Goal: Task Accomplishment & Management: Manage account settings

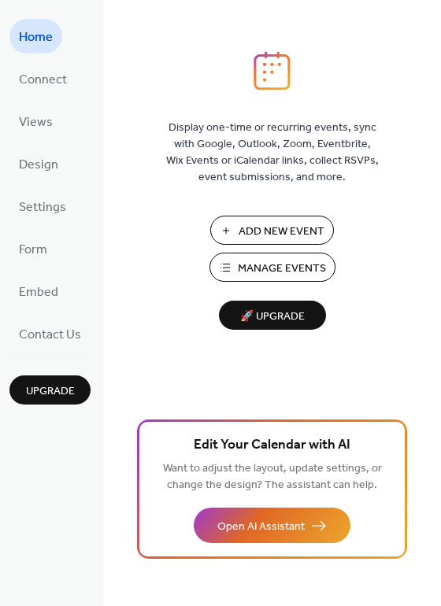
click at [239, 261] on span "Manage Events" at bounding box center [282, 269] width 88 height 17
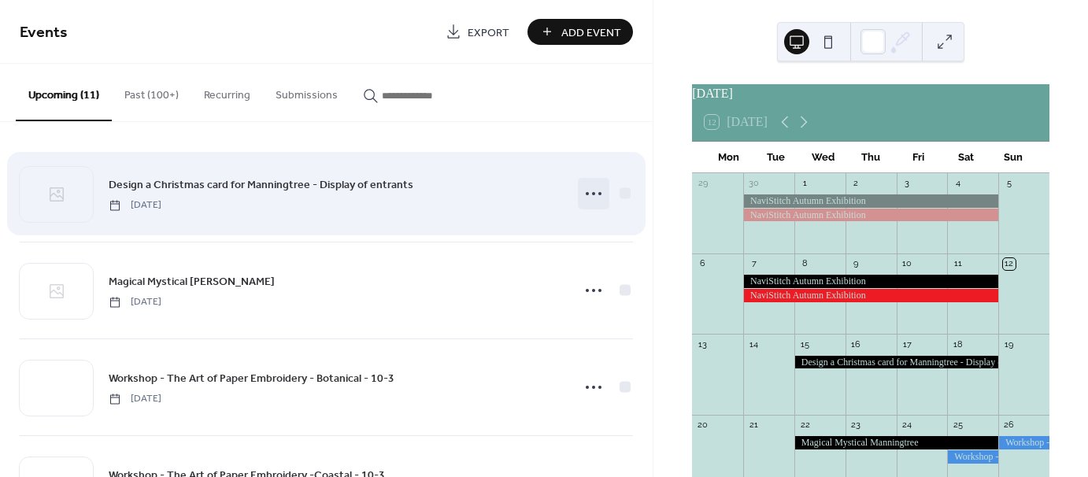
click at [586, 194] on circle at bounding box center [587, 193] width 3 height 3
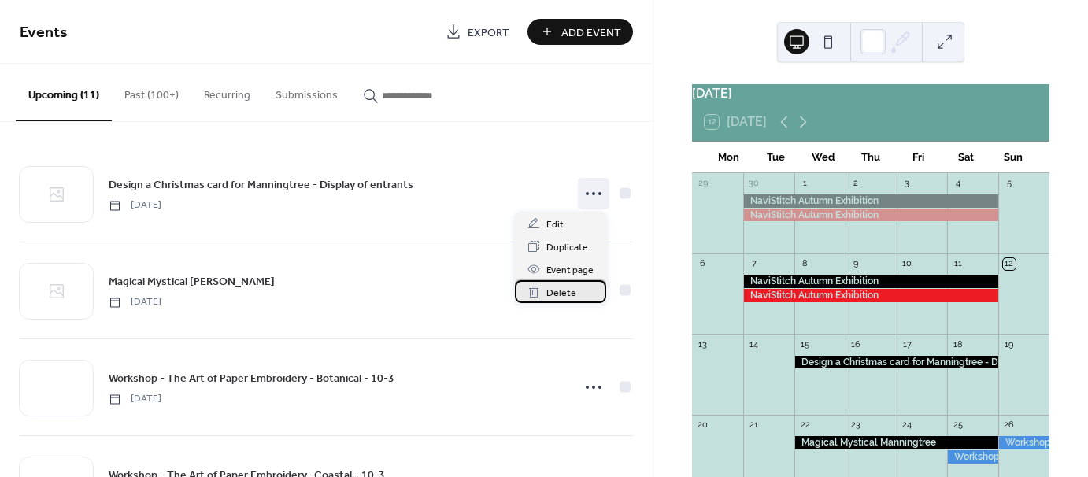
click at [558, 292] on span "Delete" at bounding box center [562, 293] width 30 height 17
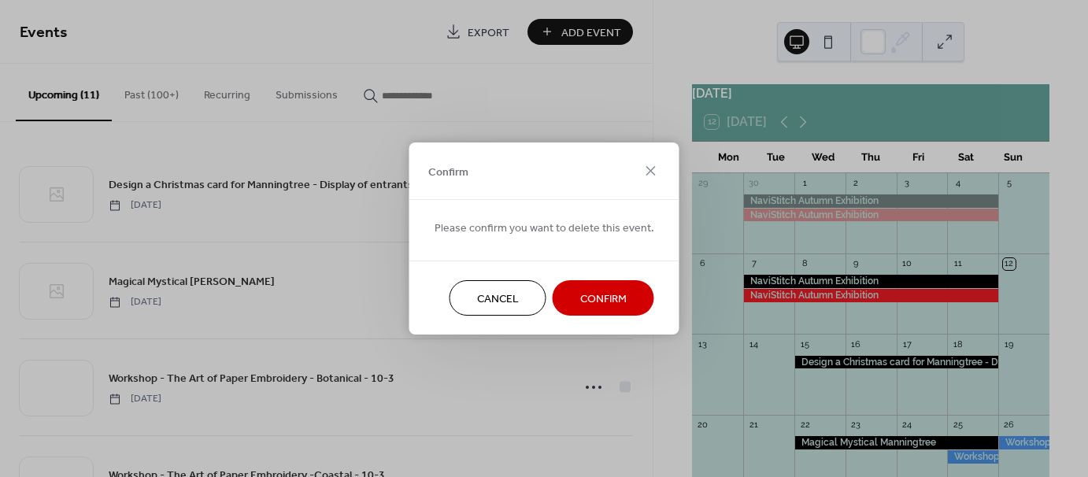
click at [586, 298] on span "Confirm" at bounding box center [603, 299] width 46 height 17
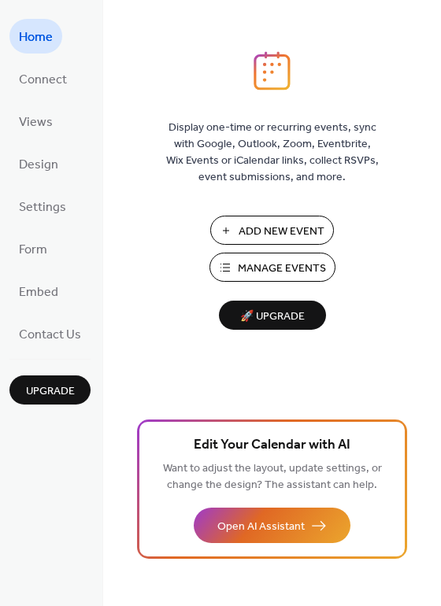
click at [257, 267] on span "Manage Events" at bounding box center [282, 269] width 88 height 17
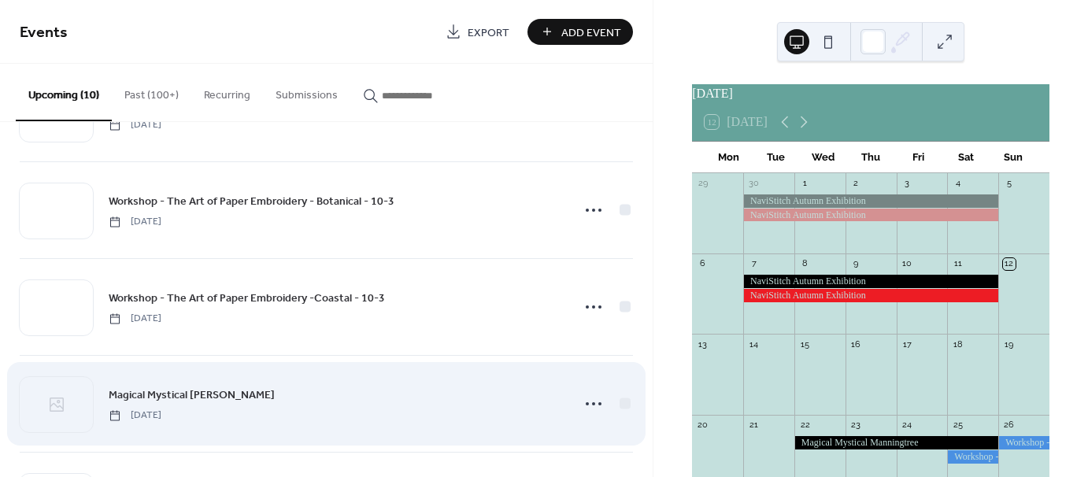
scroll to position [79, 0]
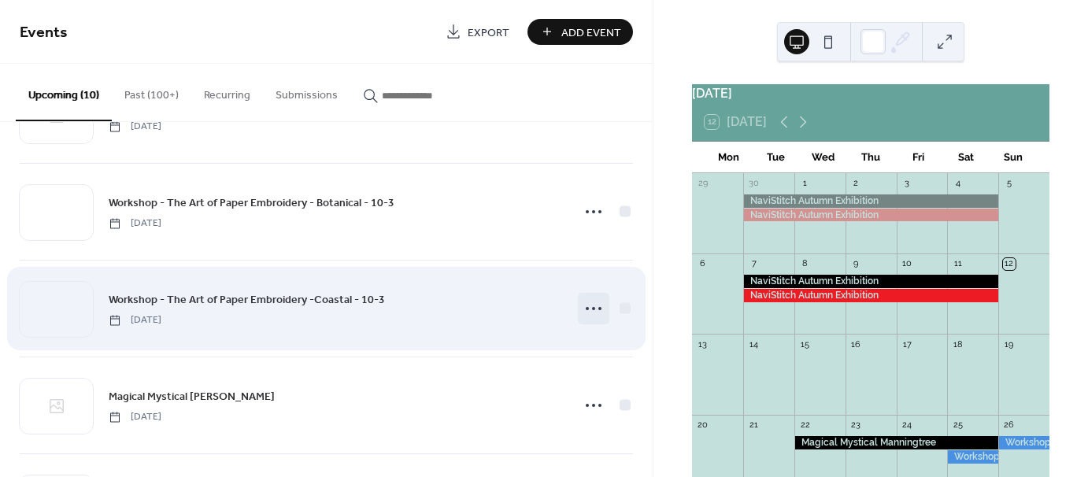
click at [587, 306] on icon at bounding box center [593, 308] width 25 height 25
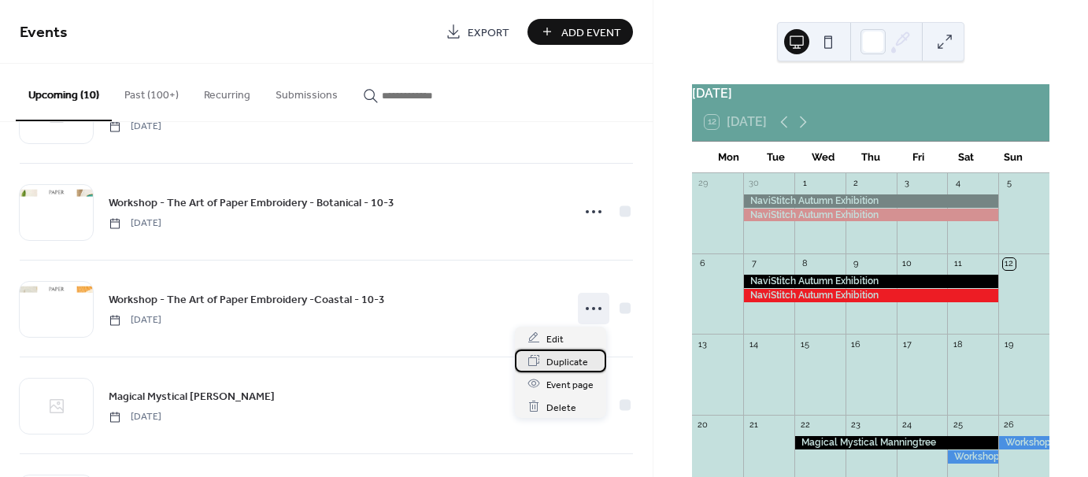
click at [577, 361] on span "Duplicate" at bounding box center [568, 362] width 42 height 17
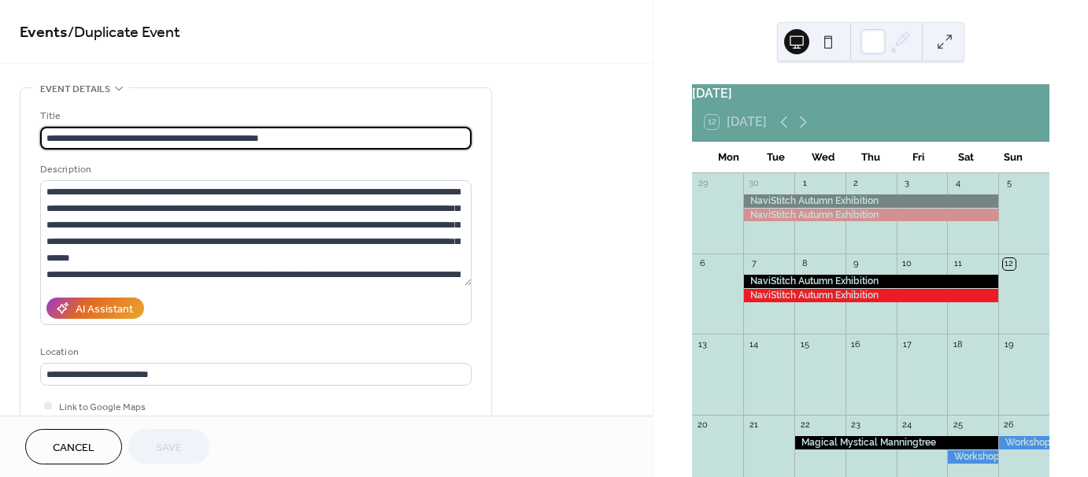
drag, startPoint x: 221, startPoint y: 137, endPoint x: 312, endPoint y: 143, distance: 91.6
click at [318, 135] on input "**********" at bounding box center [256, 138] width 432 height 23
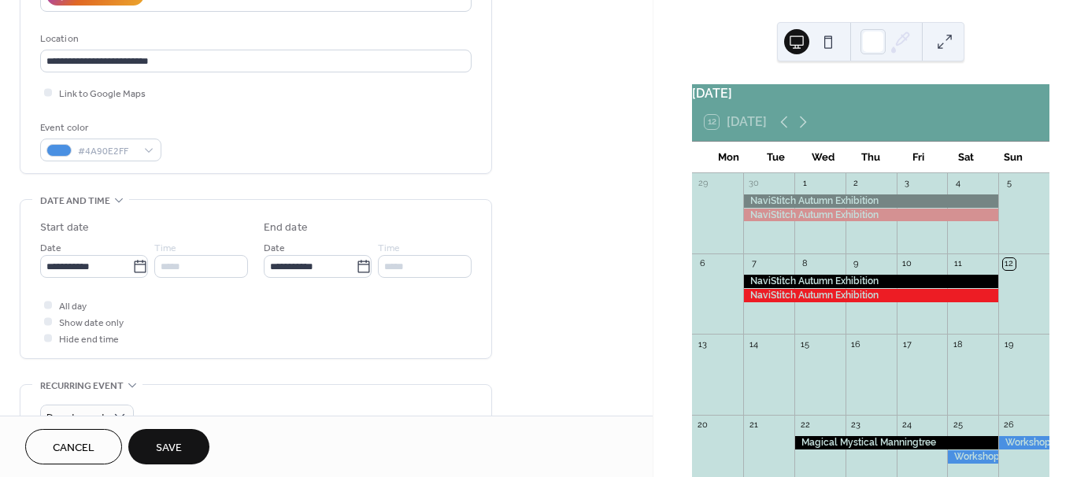
scroll to position [315, 0]
type input "**********"
click at [57, 265] on input "**********" at bounding box center [86, 265] width 92 height 23
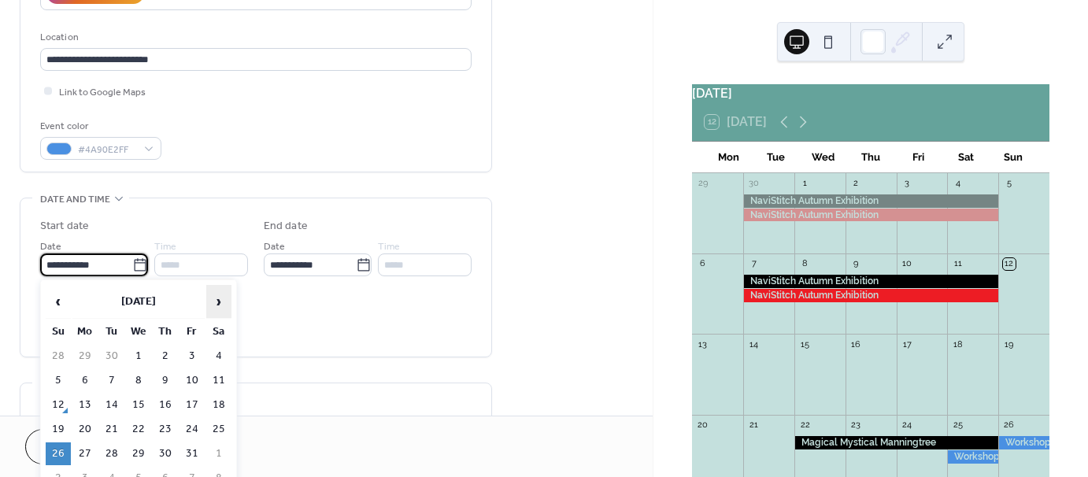
click at [222, 304] on span "›" at bounding box center [219, 302] width 24 height 32
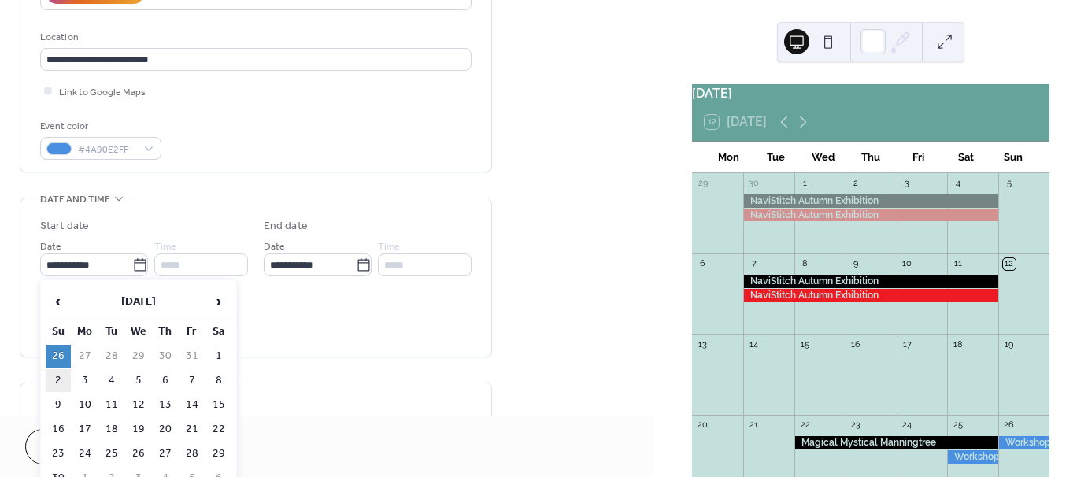
click at [57, 374] on td "2" at bounding box center [58, 380] width 25 height 23
type input "**********"
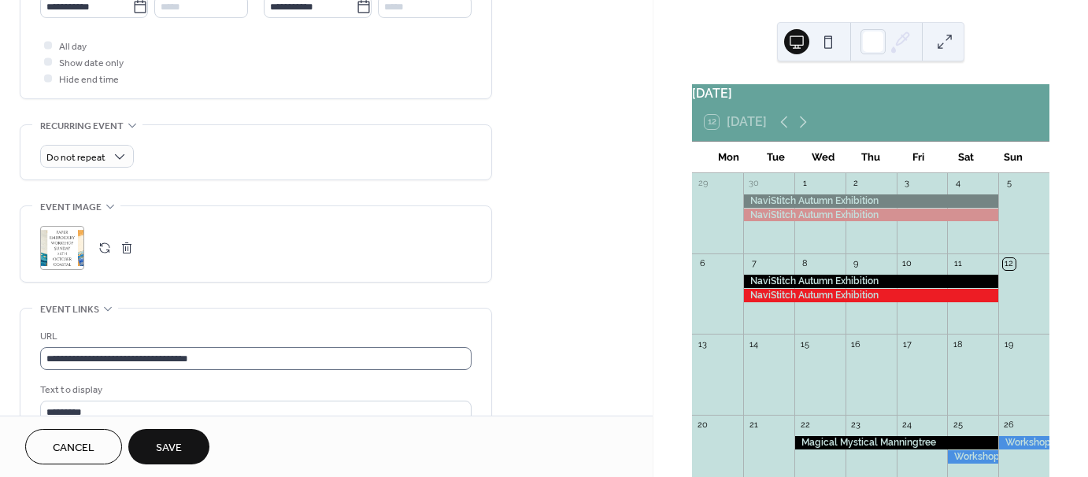
scroll to position [630, 0]
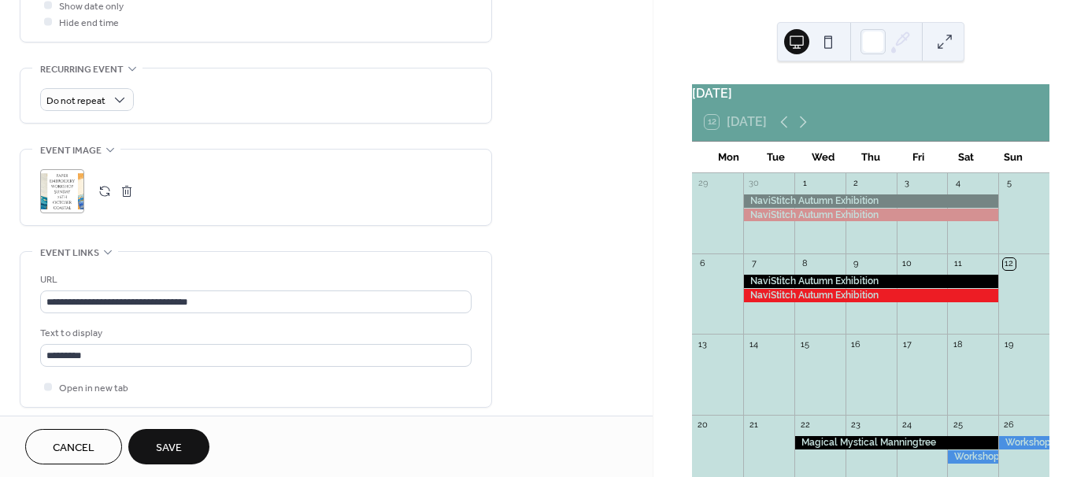
click at [120, 187] on button "button" at bounding box center [127, 191] width 22 height 22
click at [98, 187] on button "button" at bounding box center [105, 191] width 22 height 22
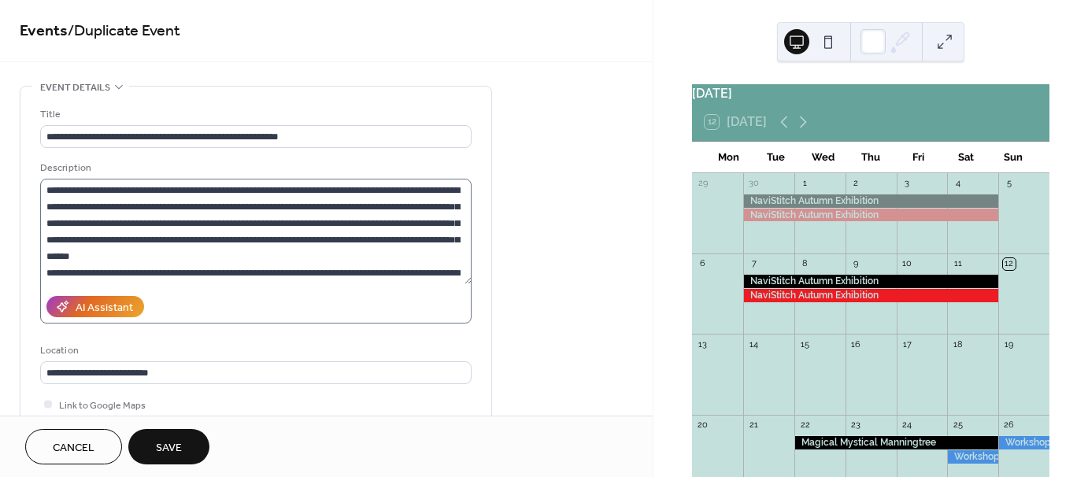
scroll to position [0, 0]
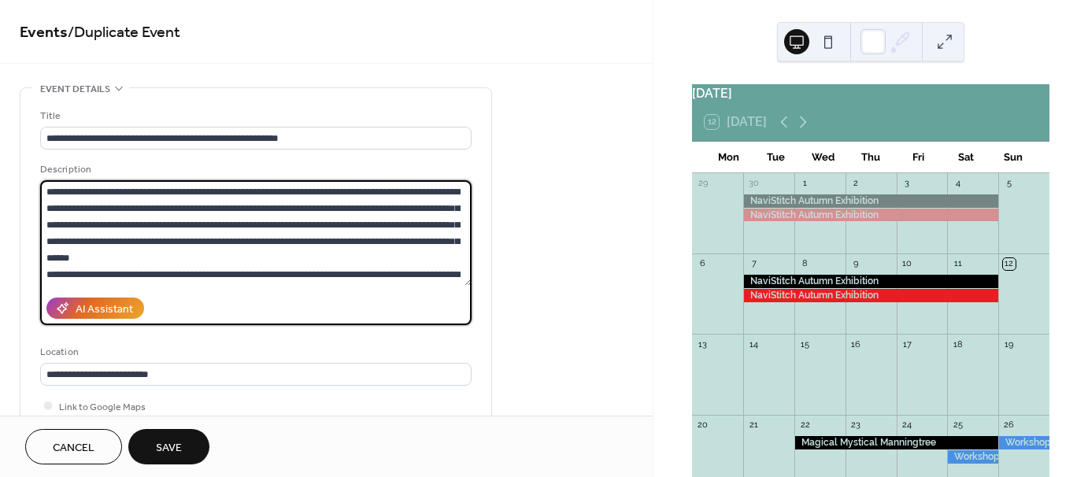
click at [98, 187] on textarea at bounding box center [256, 233] width 432 height 106
click at [217, 206] on textarea at bounding box center [256, 233] width 432 height 106
drag, startPoint x: 219, startPoint y: 207, endPoint x: 299, endPoint y: 254, distance: 93.2
click at [299, 254] on textarea at bounding box center [256, 233] width 432 height 106
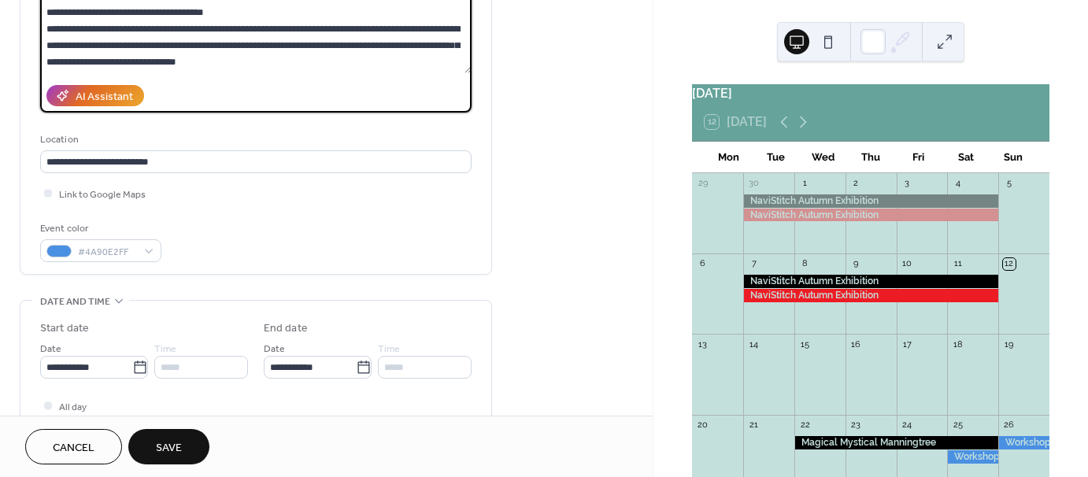
scroll to position [236, 0]
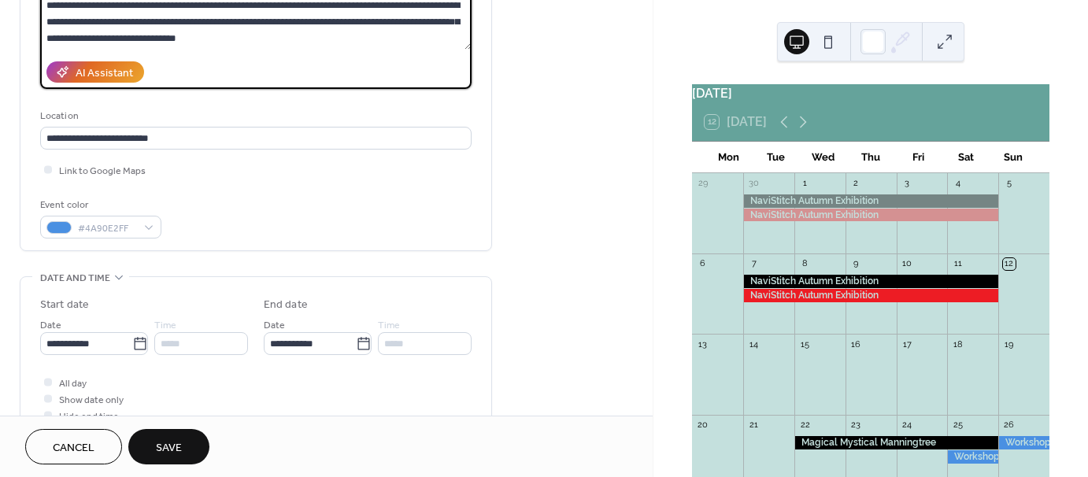
type textarea "**********"
click at [172, 445] on span "Save" at bounding box center [169, 448] width 26 height 17
